Goal: Task Accomplishment & Management: Manage account settings

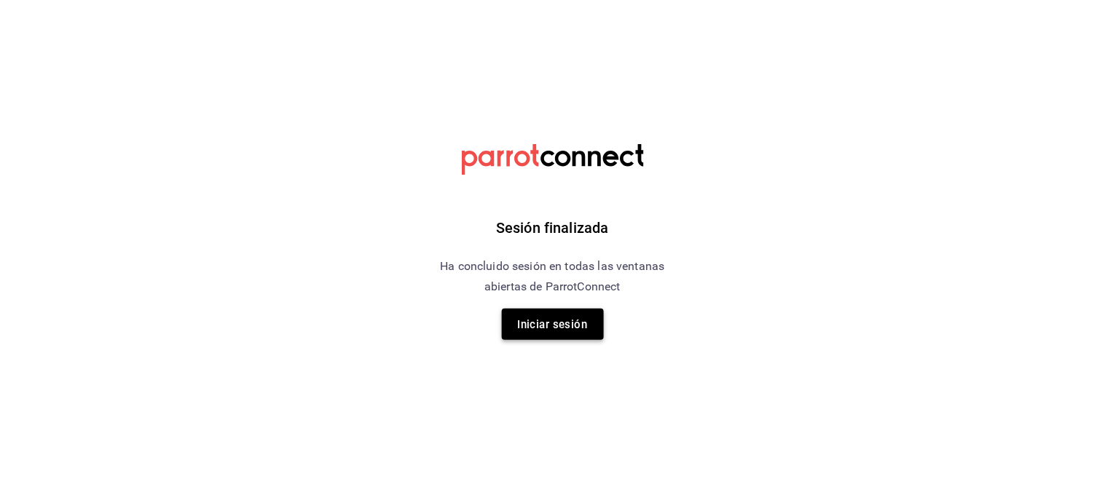
click at [551, 334] on font "Iniciar sesión" at bounding box center [553, 325] width 70 height 20
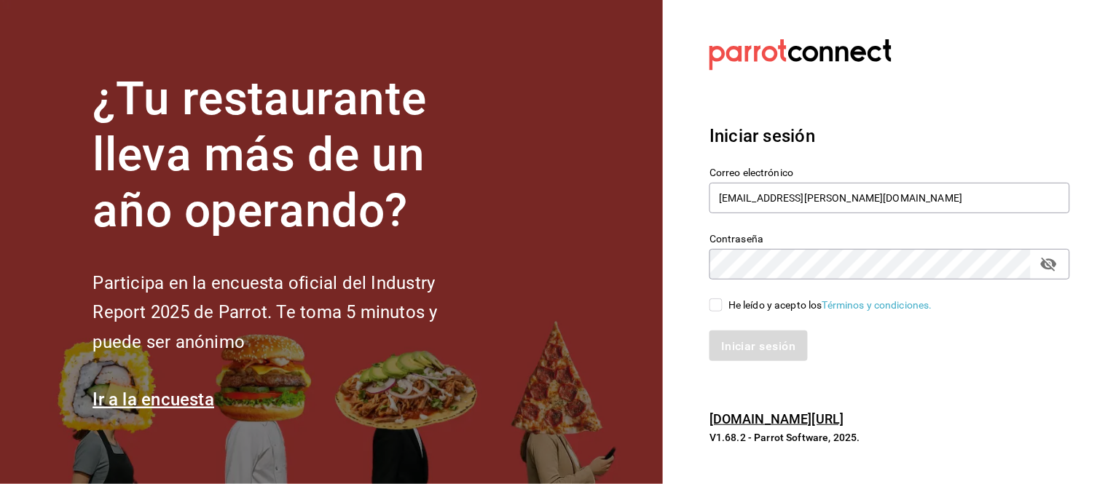
click at [711, 302] on input "He leído y acepto los Términos y condiciones." at bounding box center [715, 305] width 13 height 13
checkbox input "true"
click at [738, 347] on font "Iniciar sesión" at bounding box center [759, 346] width 74 height 14
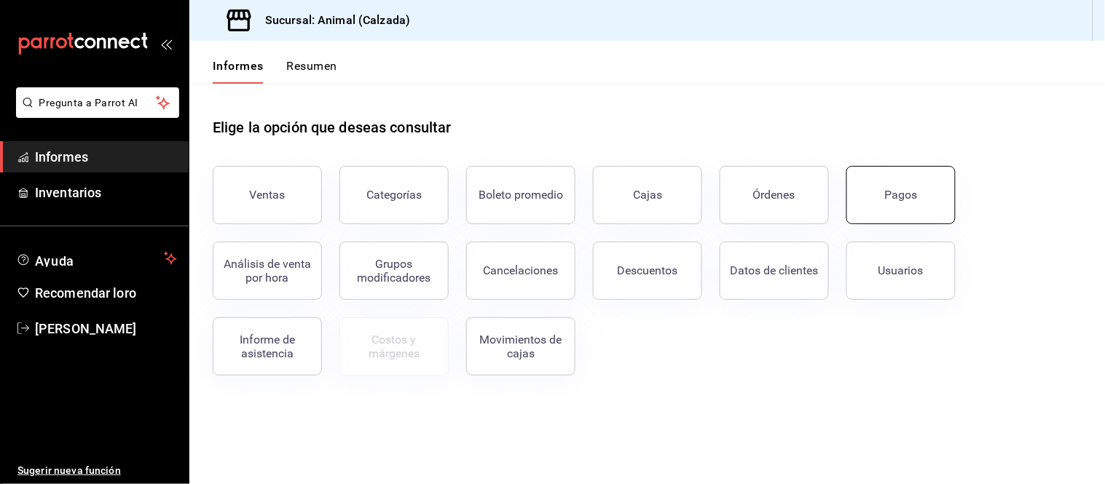
click at [891, 200] on font "Pagos" at bounding box center [901, 195] width 33 height 14
